Goal: Information Seeking & Learning: Find specific fact

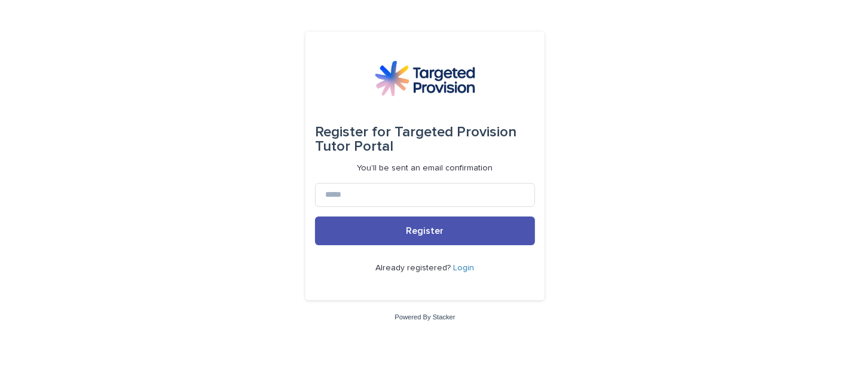
click at [464, 264] on link "Login" at bounding box center [464, 268] width 21 height 8
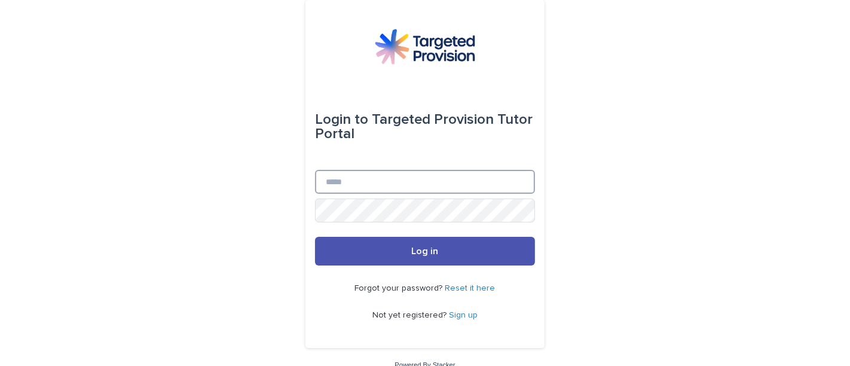
click at [437, 175] on input "Email" at bounding box center [425, 182] width 220 height 24
type input "**********"
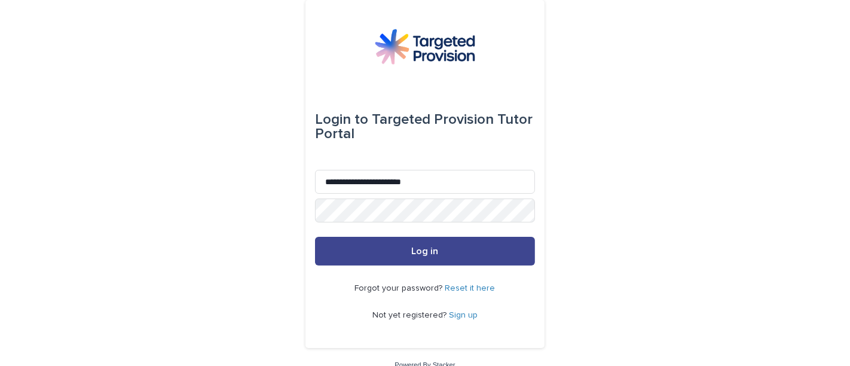
click at [413, 257] on button "Log in" at bounding box center [425, 251] width 220 height 29
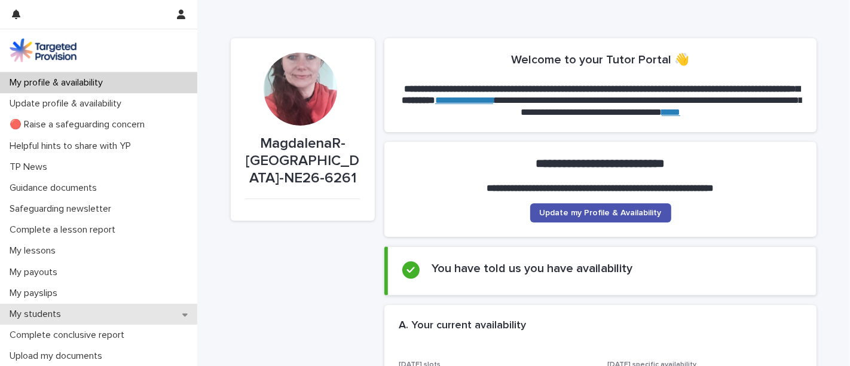
click at [31, 316] on p "My students" at bounding box center [38, 314] width 66 height 11
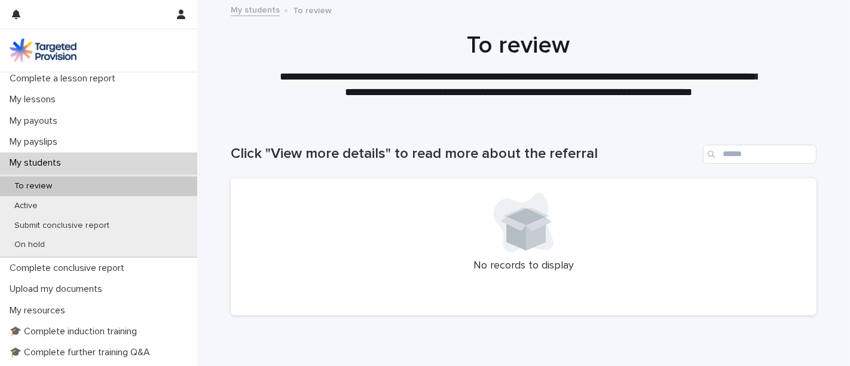
scroll to position [154, 0]
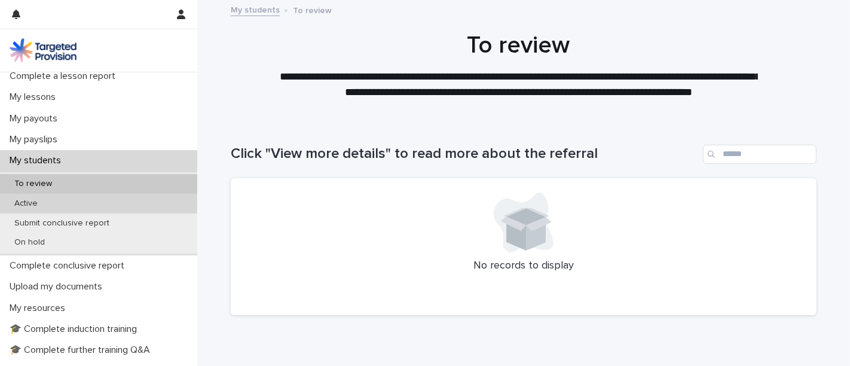
click at [60, 197] on div "Active" at bounding box center [98, 204] width 197 height 20
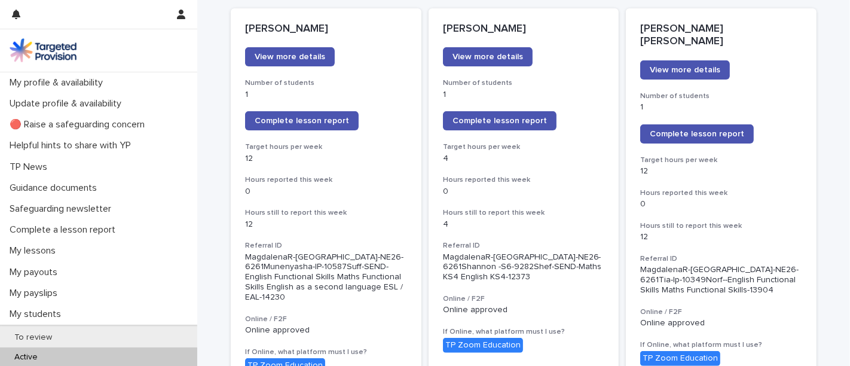
scroll to position [167, 0]
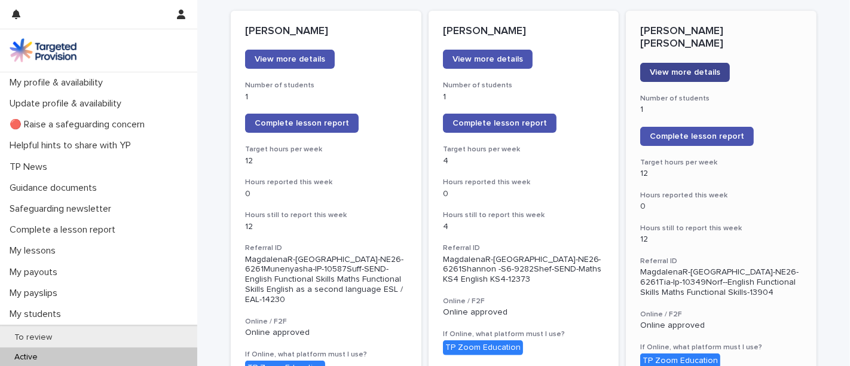
click at [670, 63] on link "View more details" at bounding box center [686, 72] width 90 height 19
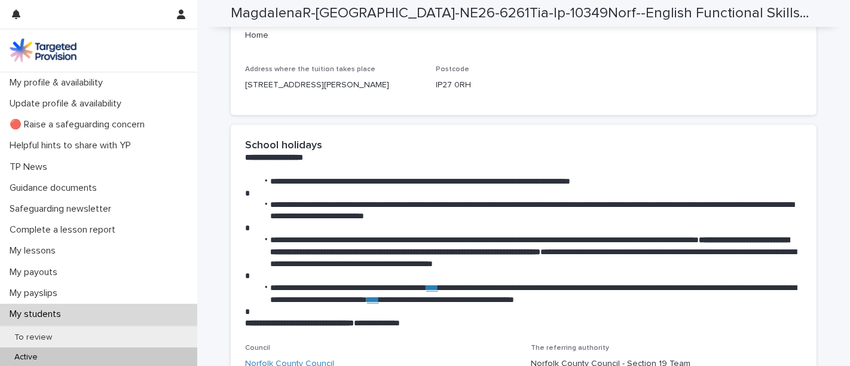
scroll to position [1783, 0]
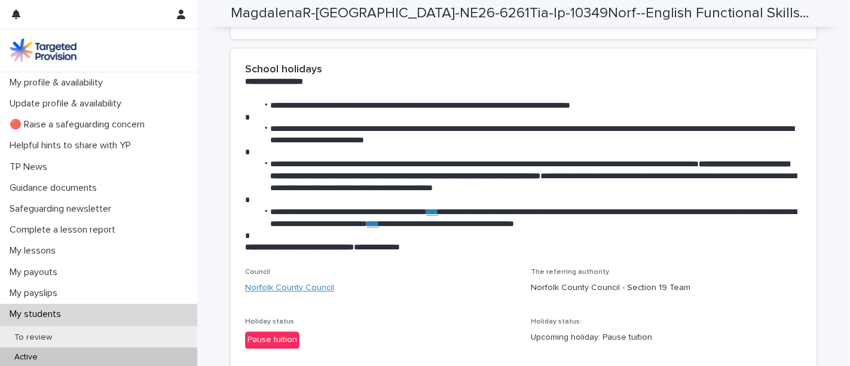
click at [300, 295] on link "Norfolk County Council" at bounding box center [289, 288] width 89 height 13
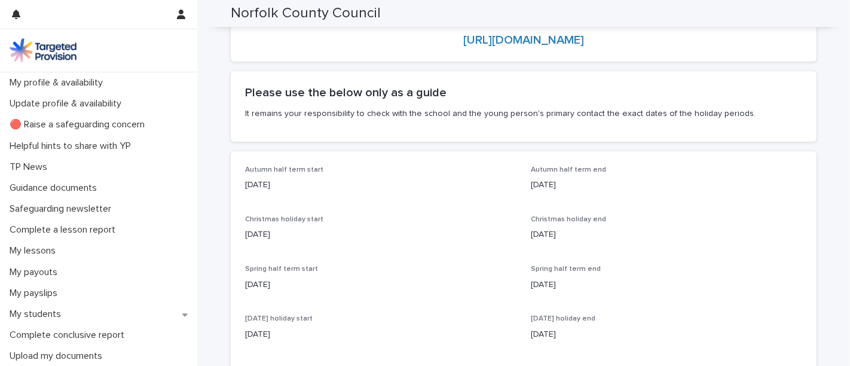
scroll to position [80, 0]
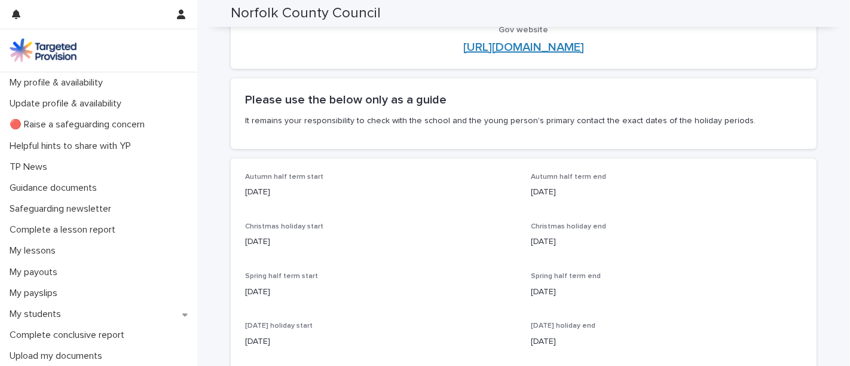
click at [531, 48] on link "[URL][DOMAIN_NAME]" at bounding box center [524, 47] width 121 height 12
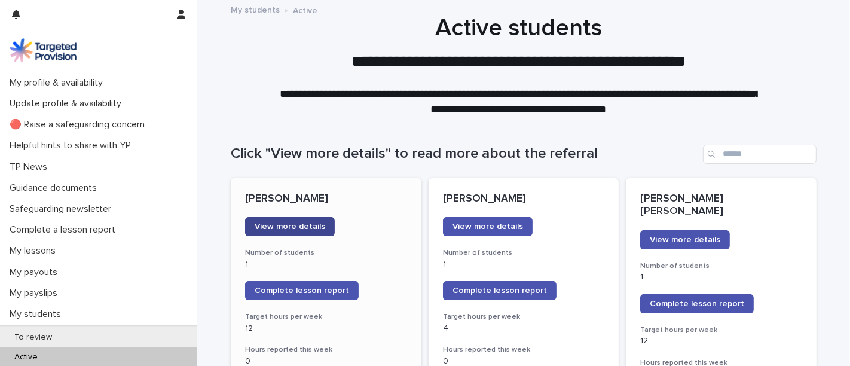
click at [294, 224] on span "View more details" at bounding box center [290, 226] width 71 height 8
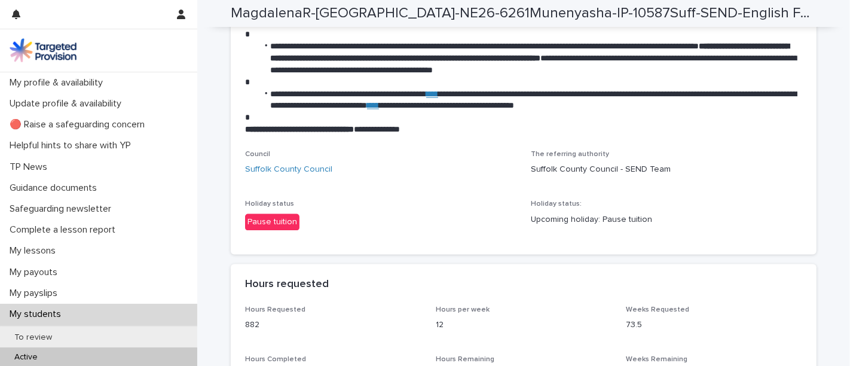
scroll to position [1913, 0]
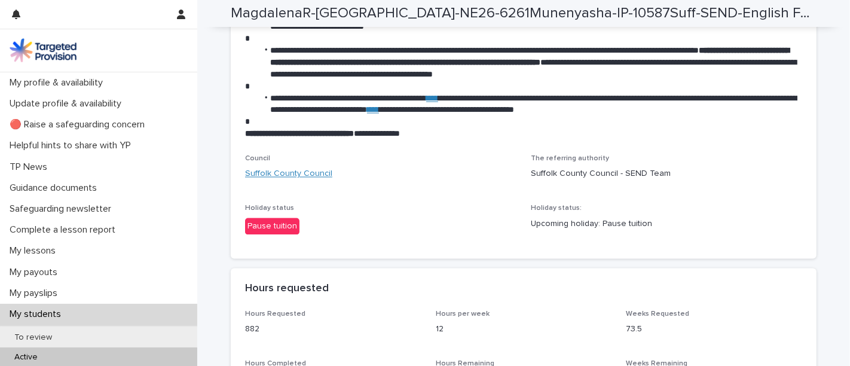
click at [302, 181] on link "Suffolk County Council" at bounding box center [288, 174] width 87 height 13
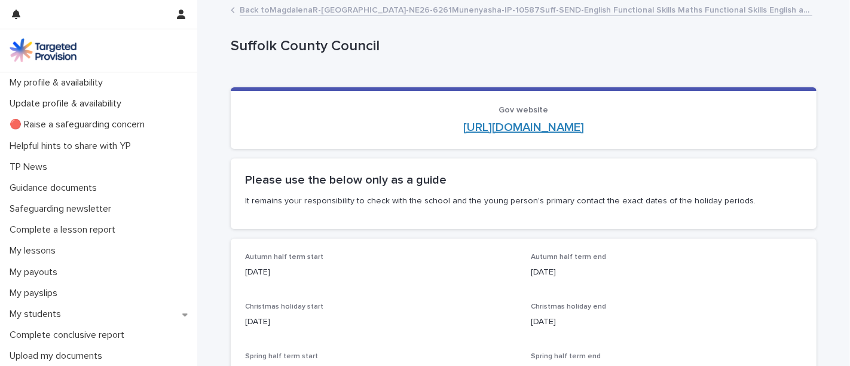
click at [574, 126] on link "http://www.suffolk.gov.uk/" at bounding box center [524, 127] width 121 height 12
